Goal: Book appointment/travel/reservation

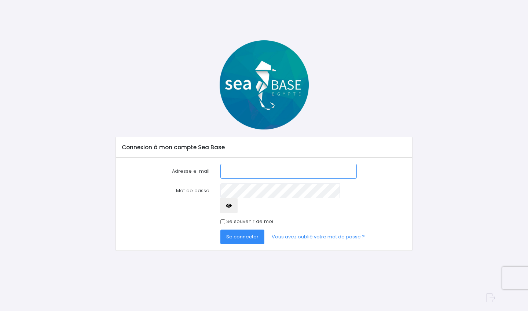
type input "[PERSON_NAME][EMAIL_ADDRESS][DOMAIN_NAME]"
click at [216, 229] on button "Se connecter" at bounding box center [242, 236] width 44 height 15
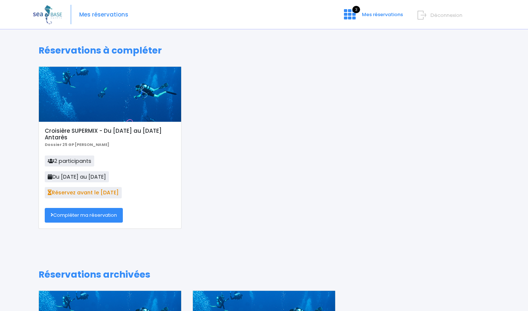
click at [82, 214] on link "Compléter ma réservation" at bounding box center [84, 215] width 78 height 15
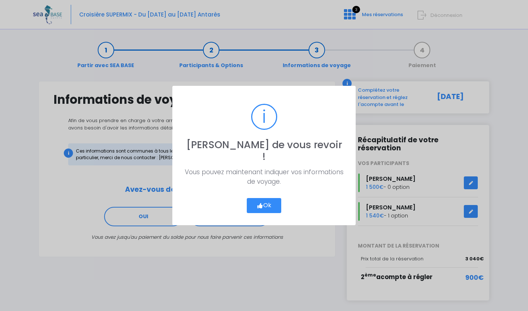
click at [268, 198] on button "Ok" at bounding box center [264, 205] width 34 height 15
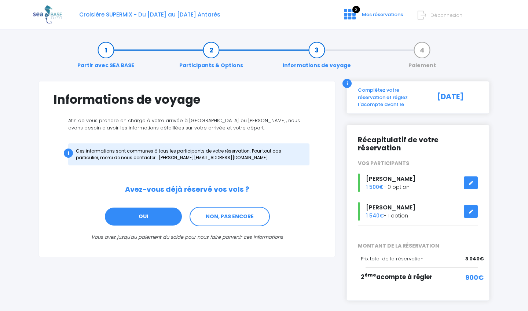
click at [162, 212] on link "OUI" at bounding box center [143, 217] width 78 height 20
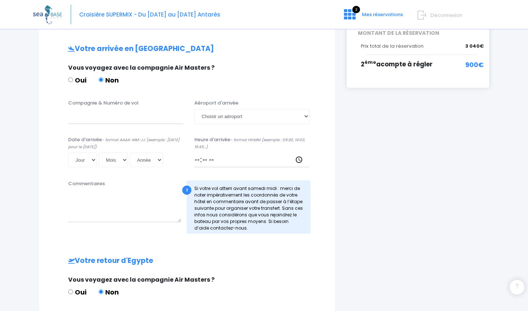
scroll to position [220, 0]
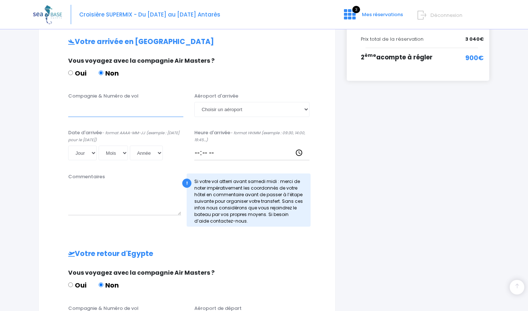
click at [80, 110] on input "Compagnie & Numéro de vol" at bounding box center [125, 109] width 115 height 15
type input "TRANSAVIA"
select select "Hurghada"
select select "29"
select select "11"
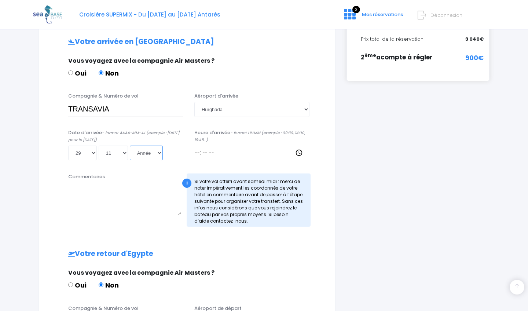
select select "2025"
type input "2025-11-29"
click at [215, 155] on input "Heure d'arrivée - format HH:MM (exemple : 09:30, 14:00, 19:45...)" at bounding box center [251, 153] width 115 height 15
click at [213, 153] on input "Heure d'arrivée - format HH:MM (exemple : 09:30, 14:00, 19:45...)" at bounding box center [251, 153] width 115 height 15
type input "14:45"
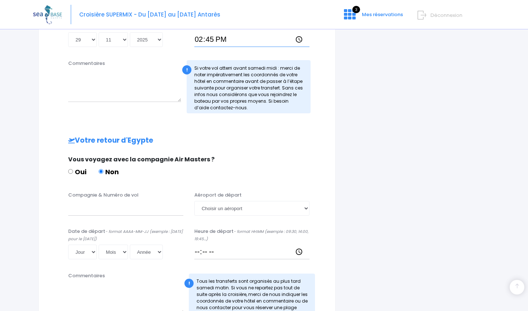
scroll to position [334, 0]
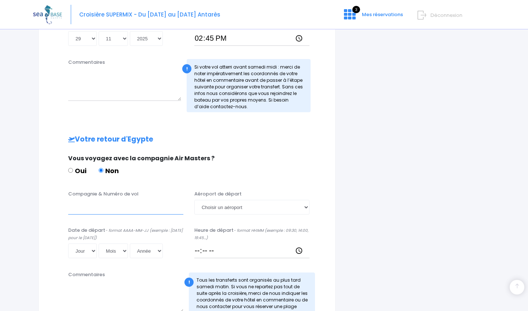
click at [86, 207] on input "Compagnie & Numéro de vol" at bounding box center [125, 207] width 115 height 15
type input "TRANSAVIA"
select select "Hurghada"
click at [202, 250] on input "Heure de départ - format HH:MM (exemple : 09:30, 14:00, 19:45...)" at bounding box center [251, 250] width 115 height 15
click at [209, 250] on input "Heure de départ - format HH:MM (exemple : 09:30, 14:00, 19:45...)" at bounding box center [251, 250] width 115 height 15
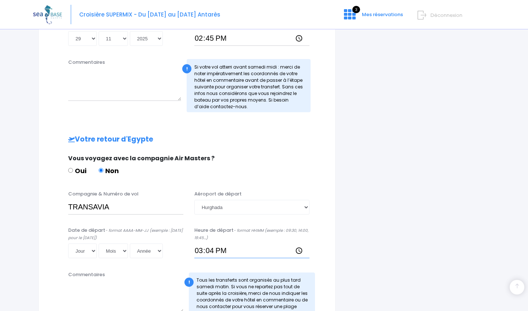
type input "15:40"
click at [141, 277] on div "Commentaires" at bounding box center [126, 295] width 126 height 49
select select "06"
select select "12"
select select "2025"
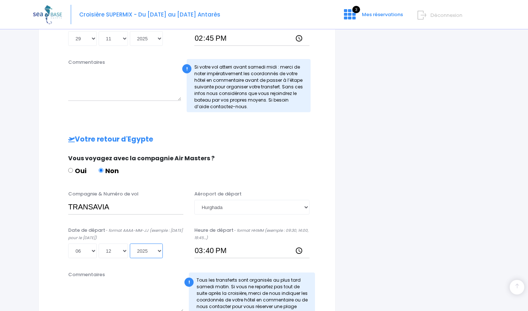
type input "2025-12-06"
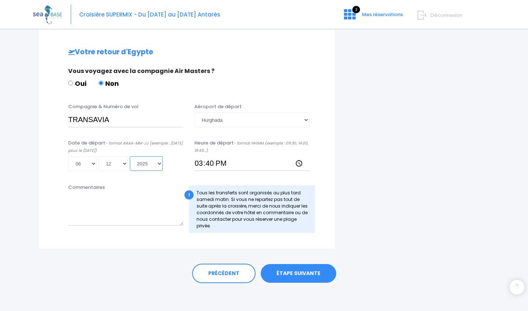
scroll to position [421, 0]
click at [294, 271] on link "ÉTAPE SUIVANTE" at bounding box center [299, 273] width 76 height 19
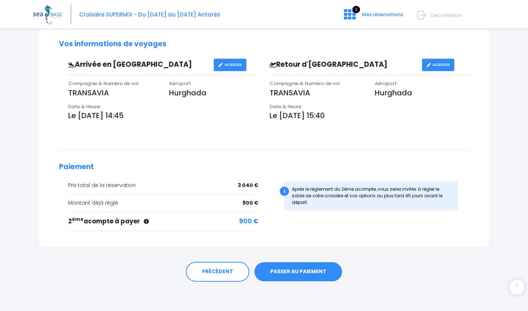
scroll to position [218, 0]
click at [294, 270] on link "PASSER AU PAIEMENT" at bounding box center [298, 271] width 88 height 19
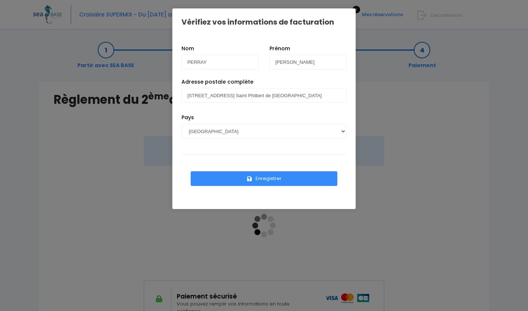
click at [104, 175] on div "Vérifiez vos informations de facturation Nom PERRAY Prénom Dominique Pays AFGHA…" at bounding box center [264, 155] width 528 height 311
click at [271, 176] on button "Enregistrer" at bounding box center [264, 178] width 147 height 15
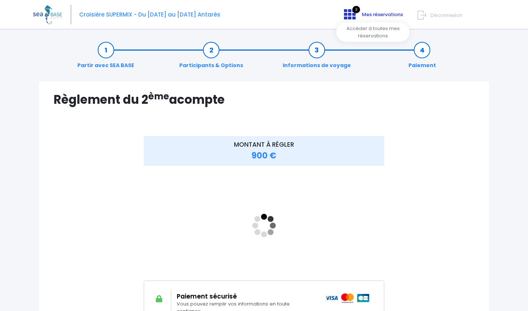
click at [377, 14] on span "Mes réservations" at bounding box center [382, 14] width 41 height 7
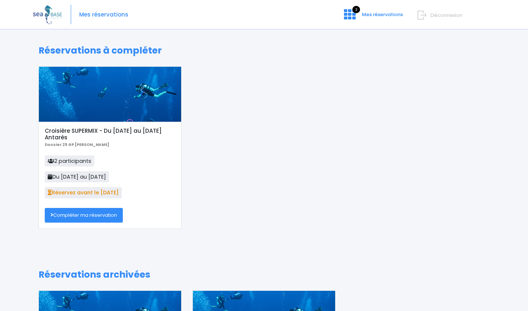
click at [81, 214] on link "Compléter ma réservation" at bounding box center [84, 215] width 78 height 15
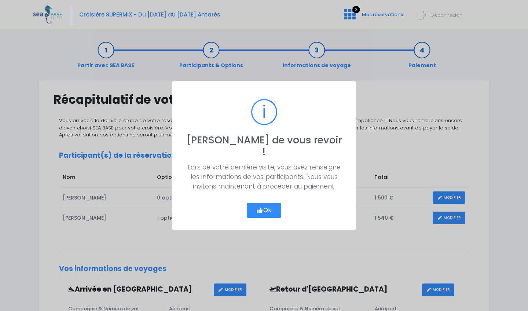
click at [266, 203] on button "Ok" at bounding box center [264, 210] width 34 height 15
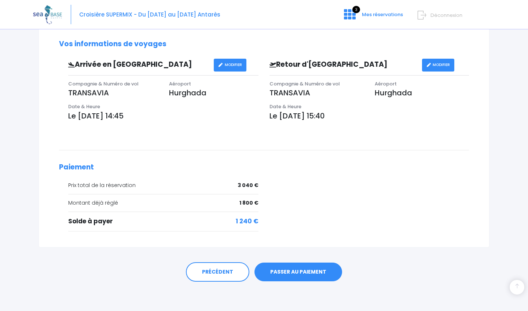
scroll to position [225, 0]
